Goal: Task Accomplishment & Management: Use online tool/utility

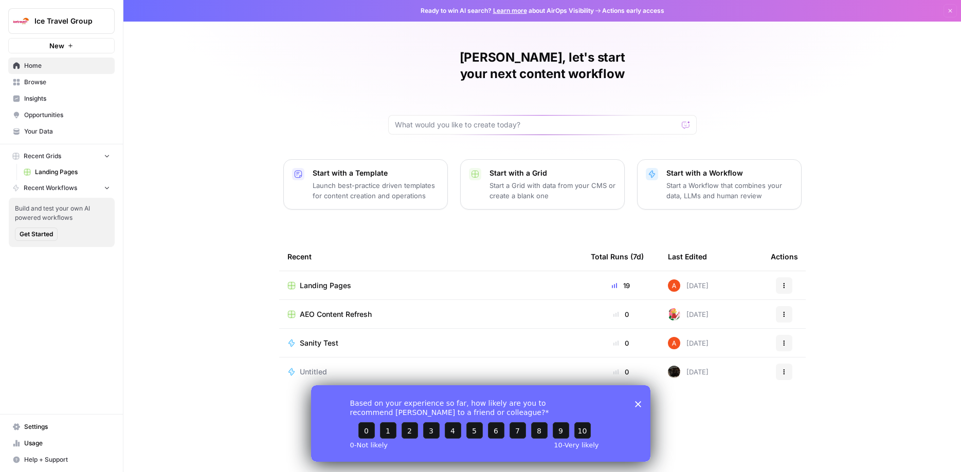
click at [102, 156] on button "Recent Grids" at bounding box center [61, 156] width 106 height 15
click at [106, 155] on icon "button" at bounding box center [106, 156] width 7 height 7
click at [68, 176] on span "Landing Pages" at bounding box center [72, 172] width 75 height 9
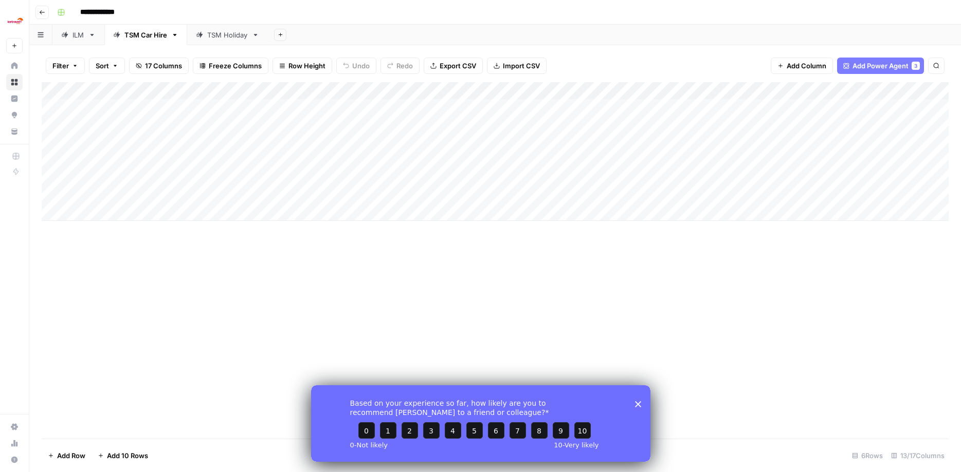
click at [459, 102] on div "Add Column" at bounding box center [495, 151] width 907 height 139
click at [533, 103] on div "Add Column" at bounding box center [495, 151] width 907 height 139
click at [587, 108] on div "Add Column" at bounding box center [495, 151] width 907 height 139
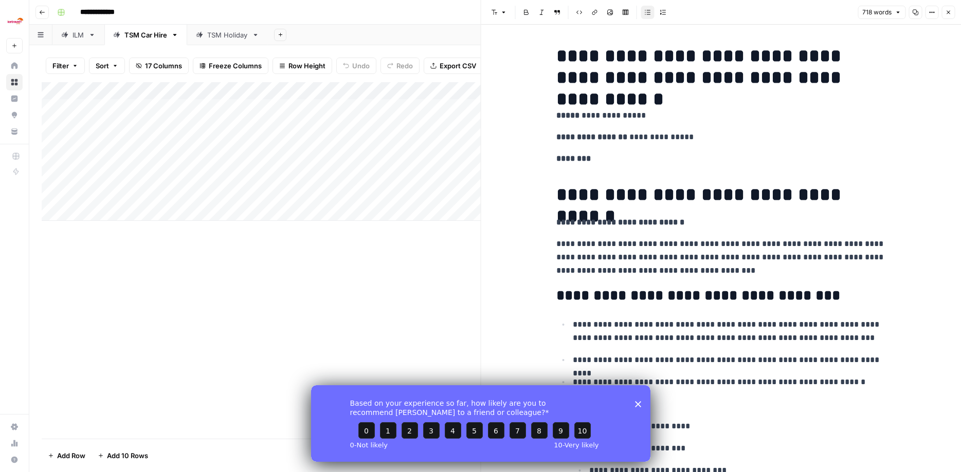
click at [948, 13] on icon "button" at bounding box center [949, 13] width 4 height 4
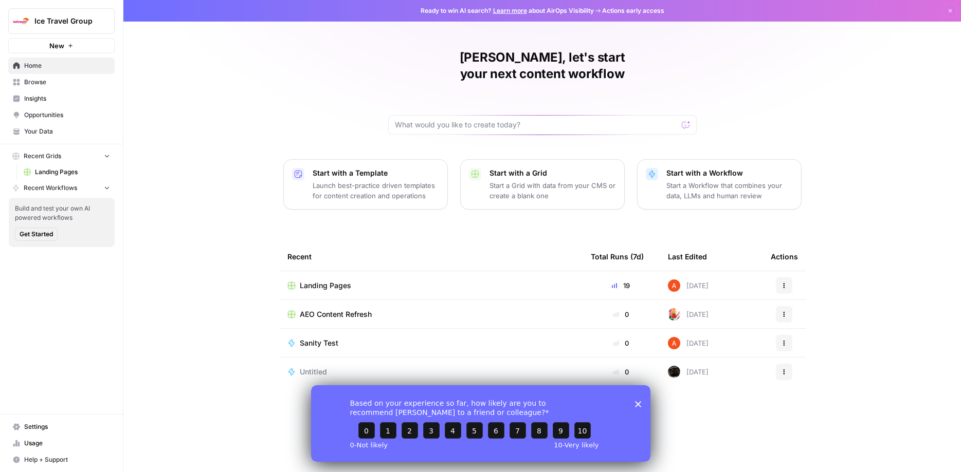
click at [64, 171] on span "Landing Pages" at bounding box center [72, 172] width 75 height 9
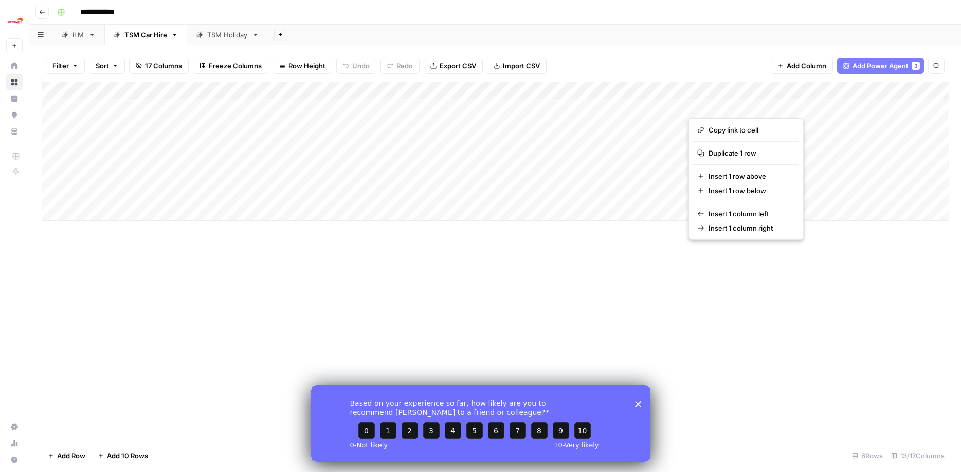
click at [739, 7] on div "**********" at bounding box center [502, 12] width 898 height 16
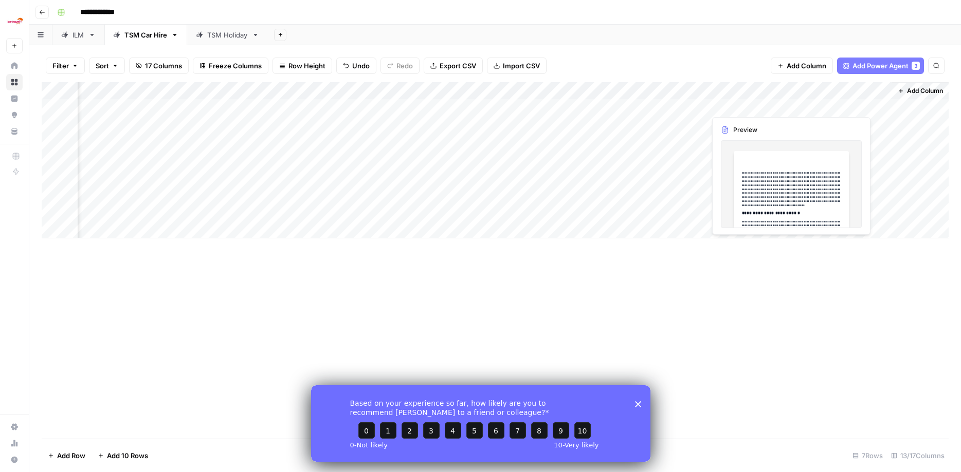
click at [742, 106] on div "Add Column" at bounding box center [495, 160] width 907 height 156
click at [755, 105] on div "Add Column" at bounding box center [495, 160] width 907 height 156
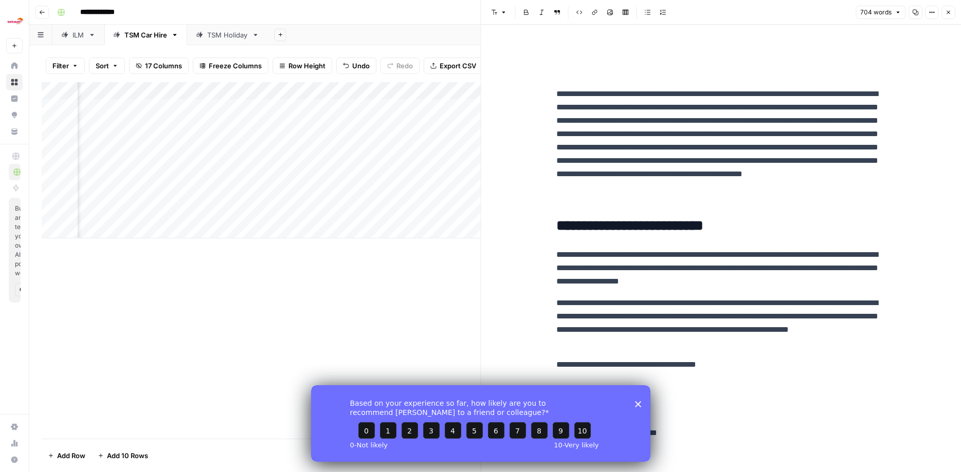
drag, startPoint x: 638, startPoint y: 396, endPoint x: 939, endPoint y: 752, distance: 466.1
click at [638, 396] on div "Based on your experience so far, how likely are you to recommend [PERSON_NAME] …" at bounding box center [480, 423] width 339 height 77
click at [639, 402] on icon "Close survey" at bounding box center [637, 404] width 6 height 6
